Goal: Information Seeking & Learning: Find specific page/section

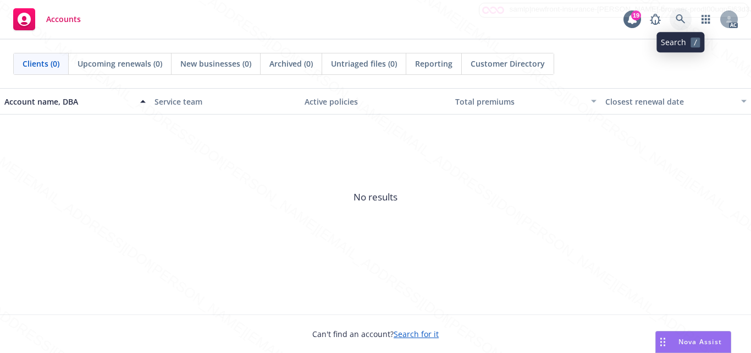
click at [677, 22] on icon at bounding box center [681, 19] width 10 height 10
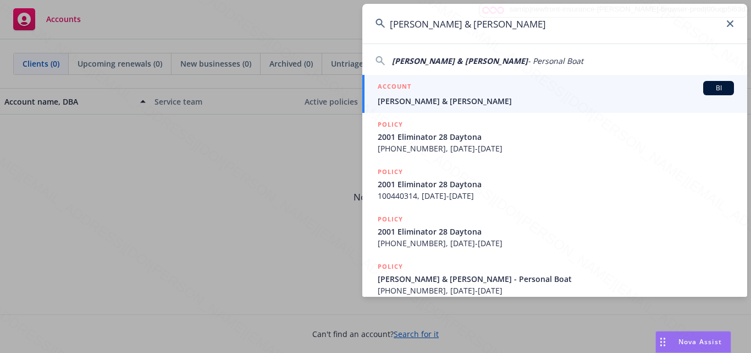
type input "[PERSON_NAME] & [PERSON_NAME]"
click at [435, 95] on div "ACCOUNT BI" at bounding box center [556, 88] width 356 height 14
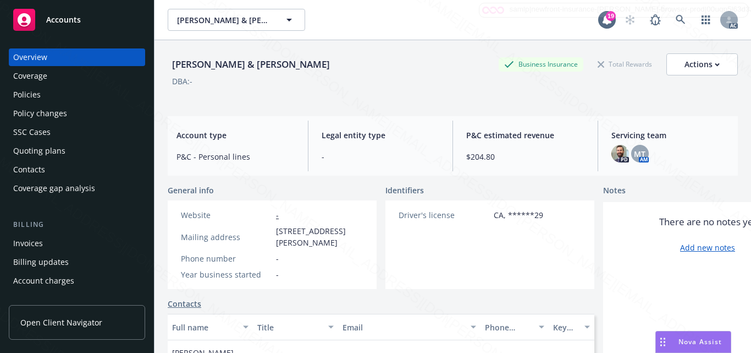
click at [47, 95] on div "Policies" at bounding box center [77, 95] width 128 height 18
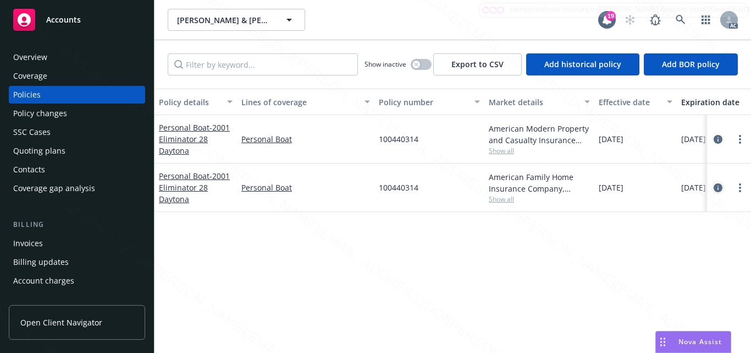
click at [717, 189] on icon "circleInformation" at bounding box center [718, 187] width 9 height 9
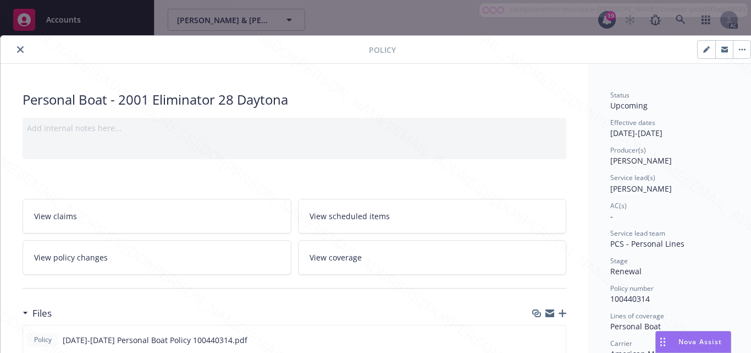
click at [380, 252] on link "View coverage" at bounding box center [432, 257] width 269 height 35
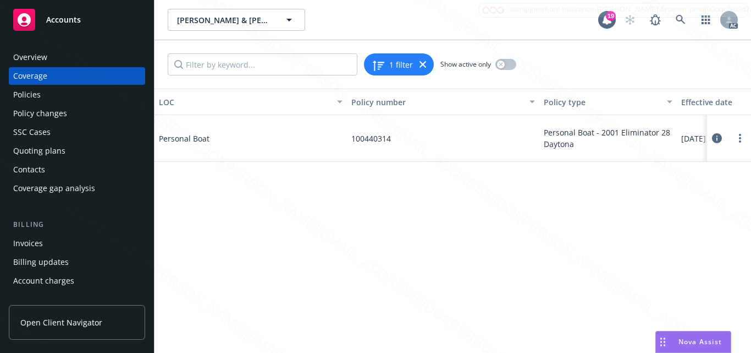
click at [717, 139] on icon at bounding box center [717, 138] width 10 height 10
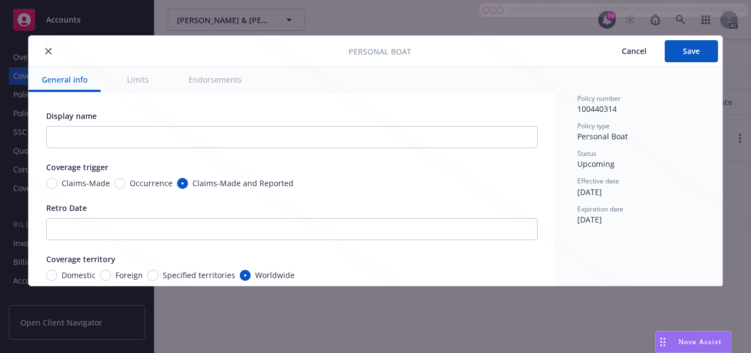
click at [129, 79] on button "Limits" at bounding box center [138, 79] width 48 height 25
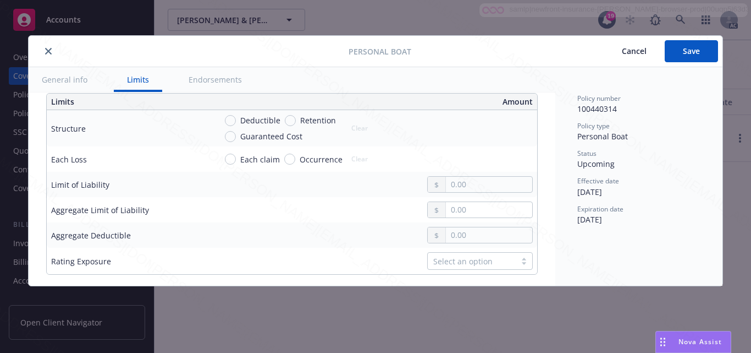
click at [207, 86] on button "Endorsements" at bounding box center [215, 79] width 80 height 25
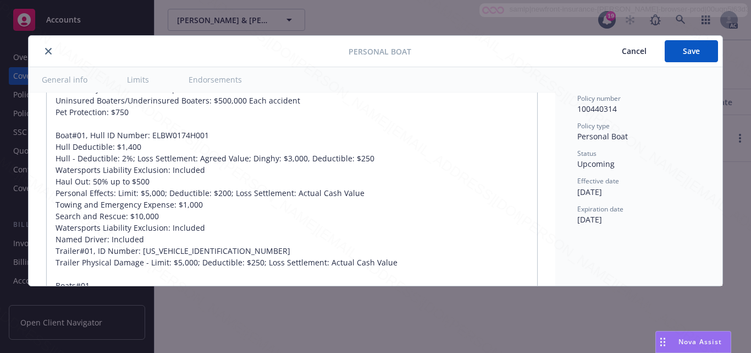
scroll to position [756, 0]
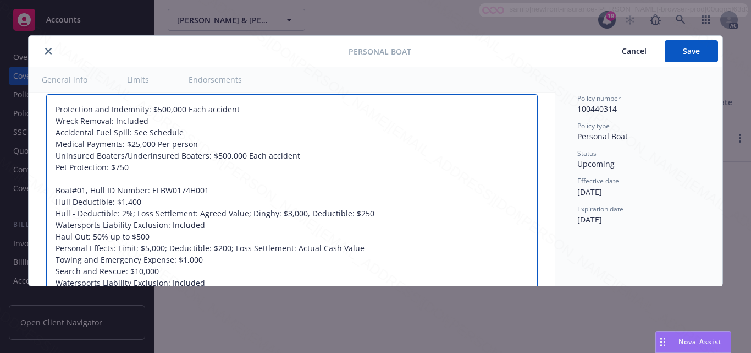
click at [378, 173] on textarea "Protection and Indemnity: $500,000 Each accident Wreck Removal: Included Accide…" at bounding box center [292, 230] width 492 height 273
click at [343, 179] on textarea "Protection and Indemnity: $500,000 Each accident Wreck Removal: Included Accide…" at bounding box center [292, 230] width 492 height 273
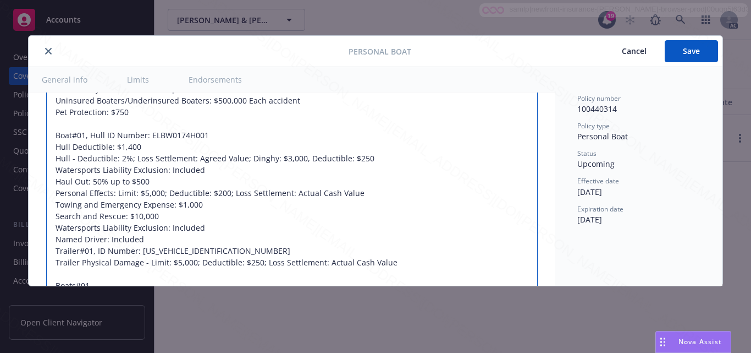
click at [435, 227] on textarea "Protection and Indemnity: $500,000 Each accident Wreck Removal: Included Accide…" at bounding box center [292, 175] width 492 height 273
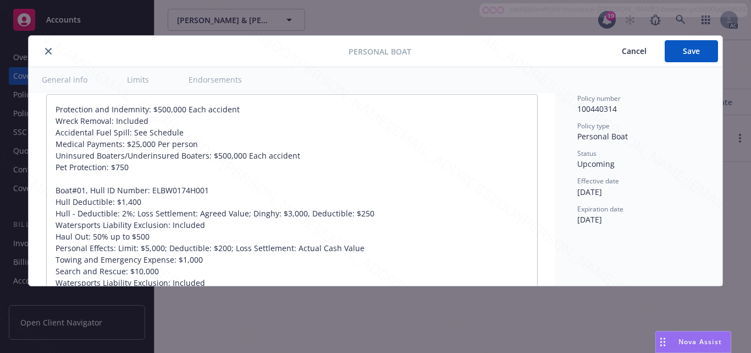
scroll to position [734, 0]
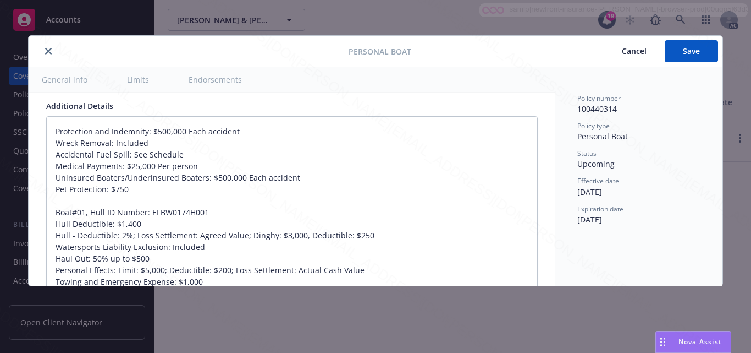
click at [653, 240] on div "Policy number 100440314 Policy type Personal Boat Status Upcoming Effective dat…" at bounding box center [639, 176] width 167 height 218
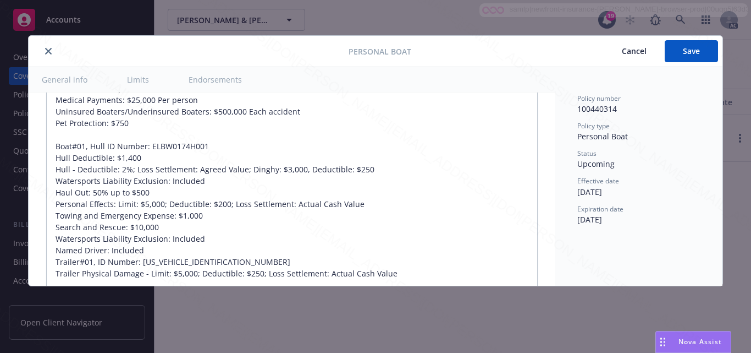
scroll to position [822, 0]
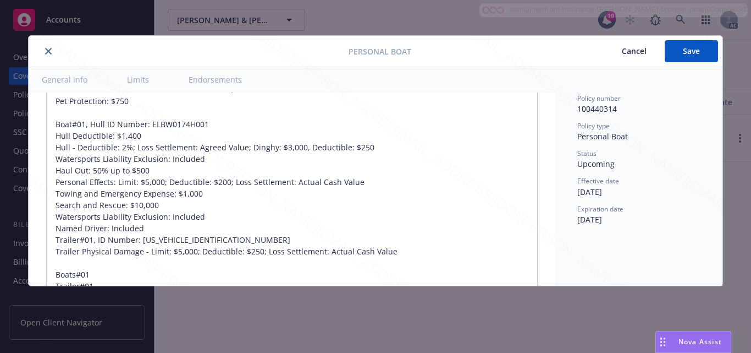
click at [668, 217] on div "Expiration date [DATE]" at bounding box center [639, 214] width 123 height 21
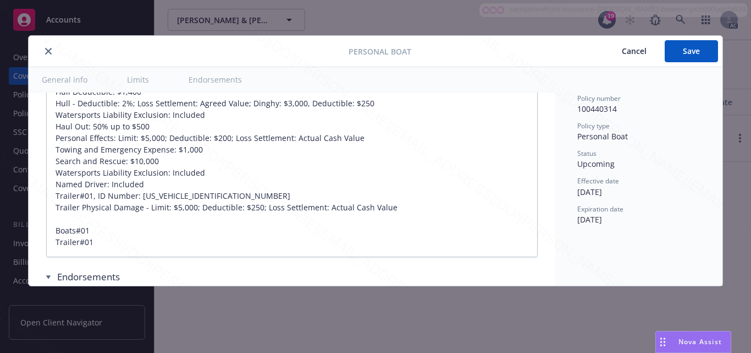
type textarea "x"
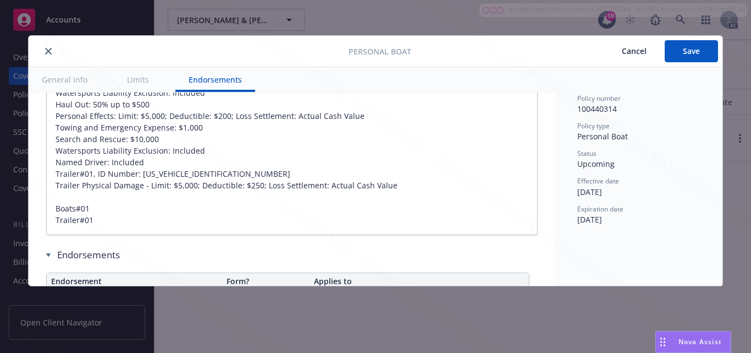
scroll to position [910, 0]
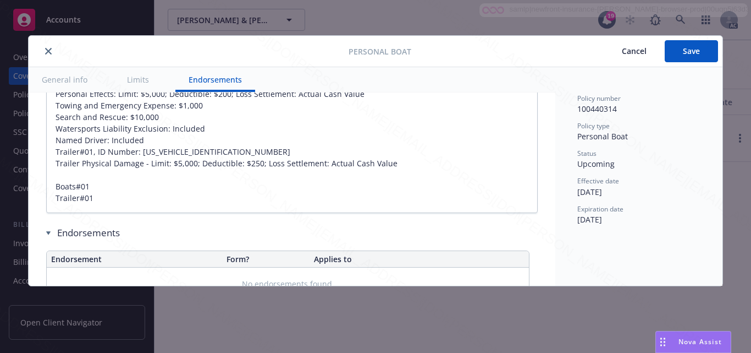
click at [673, 241] on div "Policy number 100440314 Policy type Personal Boat Status Upcoming Effective dat…" at bounding box center [639, 176] width 167 height 218
click at [625, 51] on span "Cancel" at bounding box center [634, 51] width 25 height 10
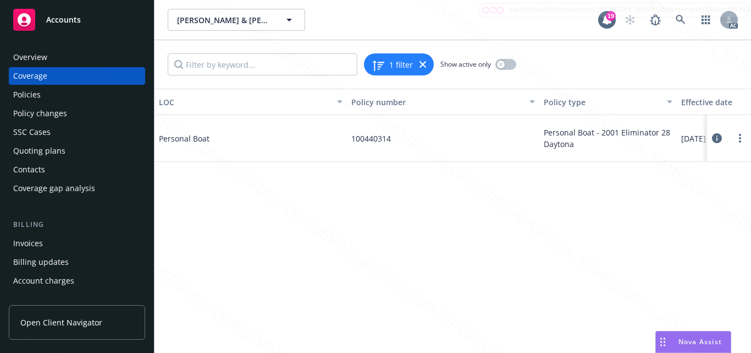
click at [54, 64] on div "Overview" at bounding box center [77, 57] width 128 height 18
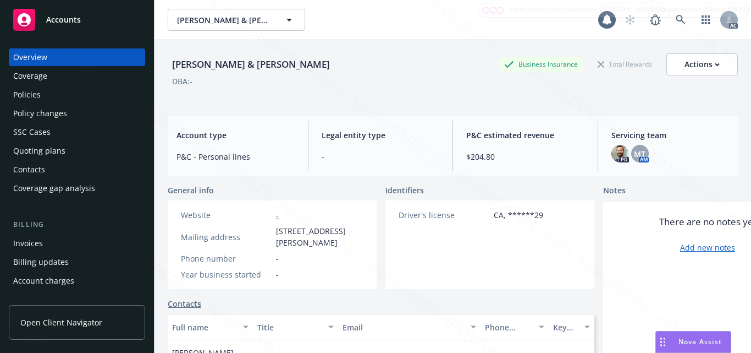
click at [69, 19] on span "Accounts" at bounding box center [63, 19] width 35 height 9
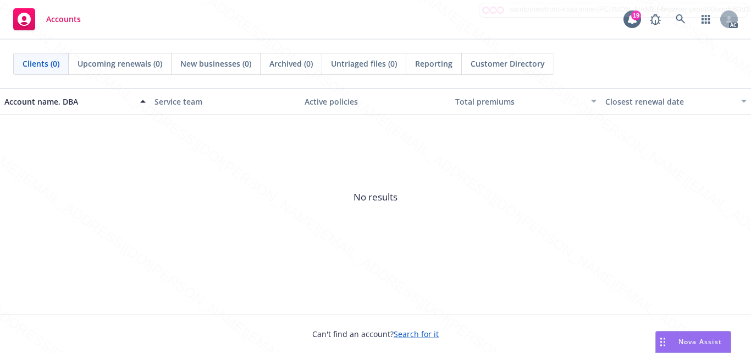
click at [640, 242] on span "No results" at bounding box center [375, 196] width 751 height 165
click at [355, 134] on span "No results" at bounding box center [375, 196] width 751 height 165
